Goal: Task Accomplishment & Management: Use online tool/utility

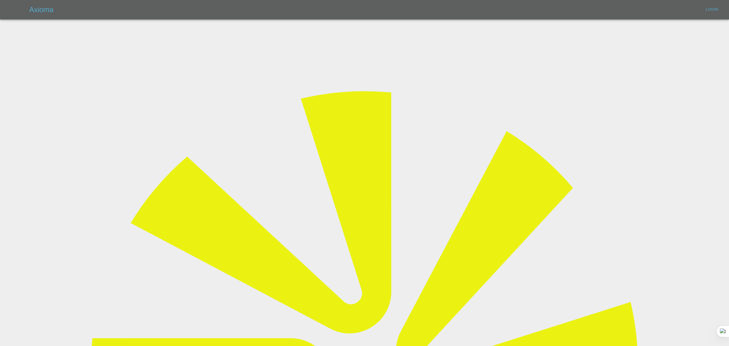
type input "[EMAIL_ADDRESS][DOMAIN_NAME]"
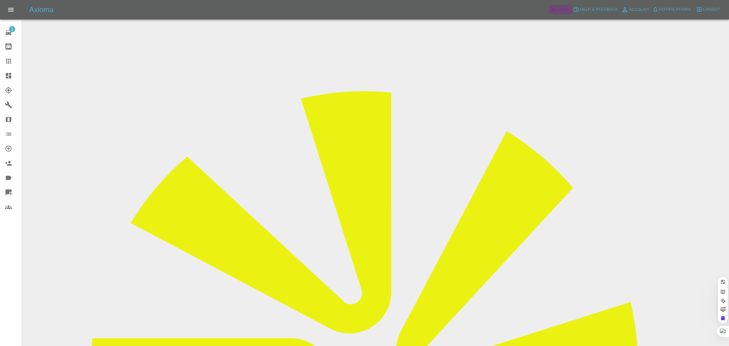
click at [562, 8] on span "Admin" at bounding box center [563, 9] width 13 height 7
